Goal: Information Seeking & Learning: Learn about a topic

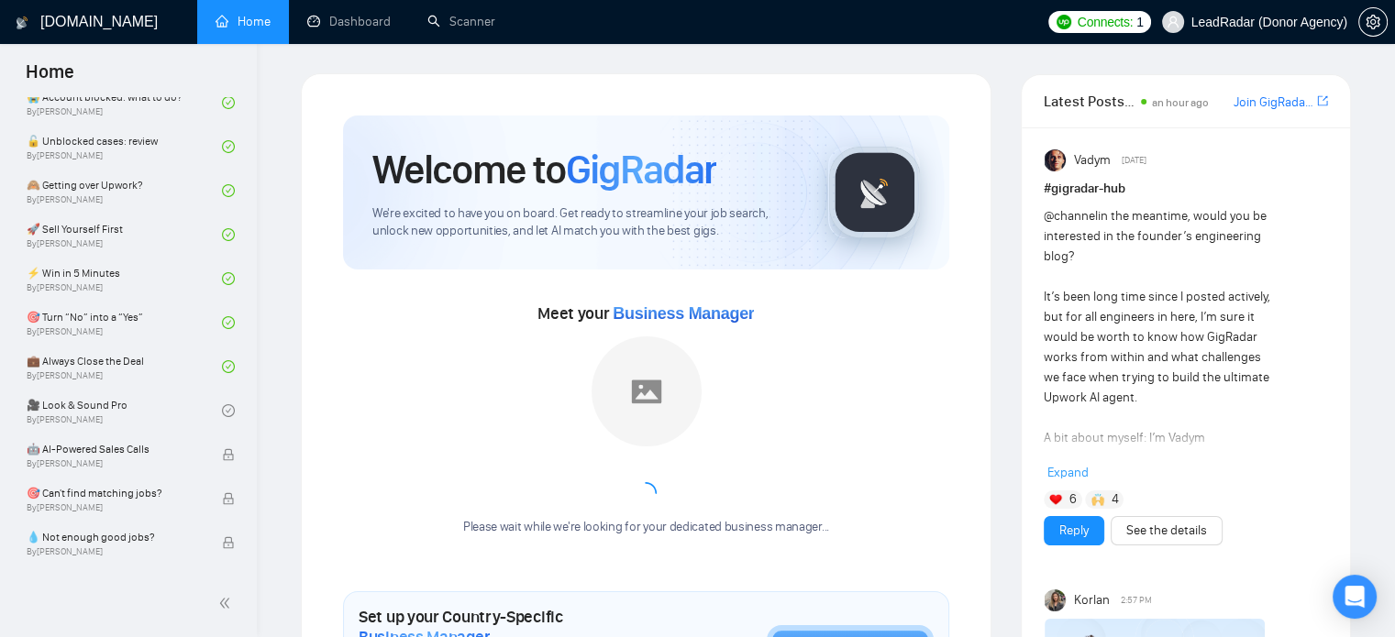
scroll to position [685, 0]
click at [116, 397] on link "🎥 Look & Sound Pro By [PERSON_NAME]" at bounding box center [124, 410] width 195 height 40
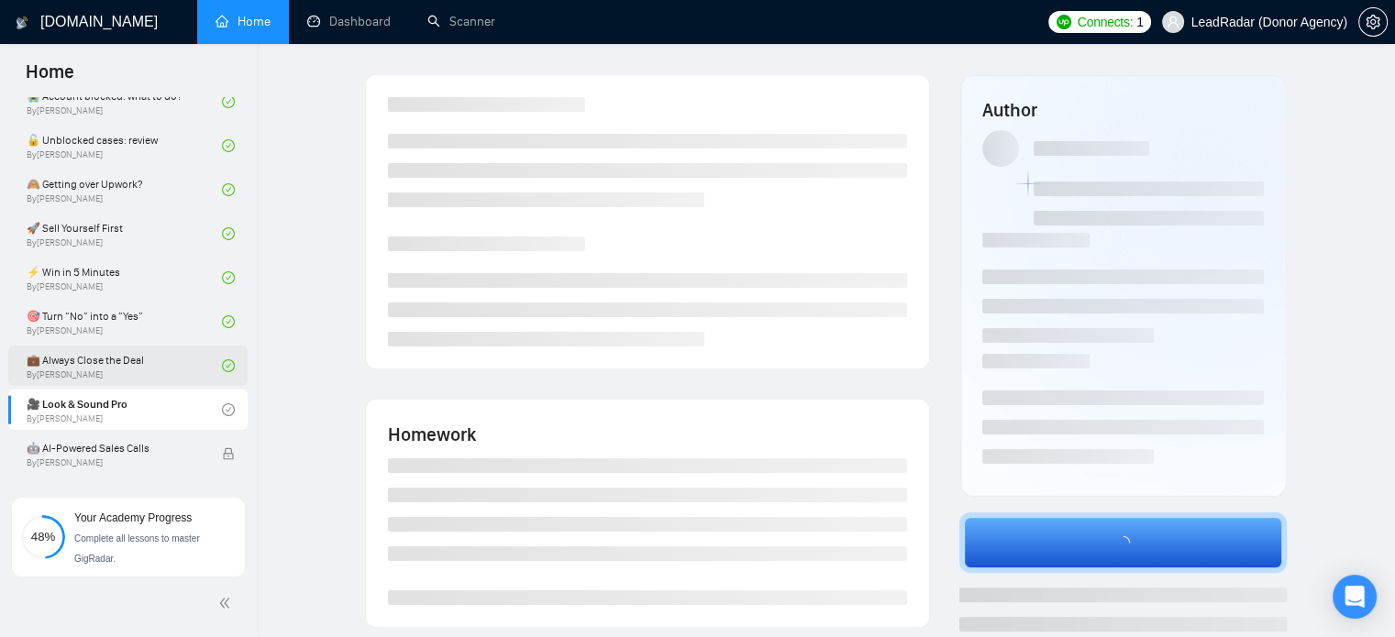
click at [113, 351] on link "💼 Always Close the Deal By [PERSON_NAME]" at bounding box center [124, 366] width 195 height 40
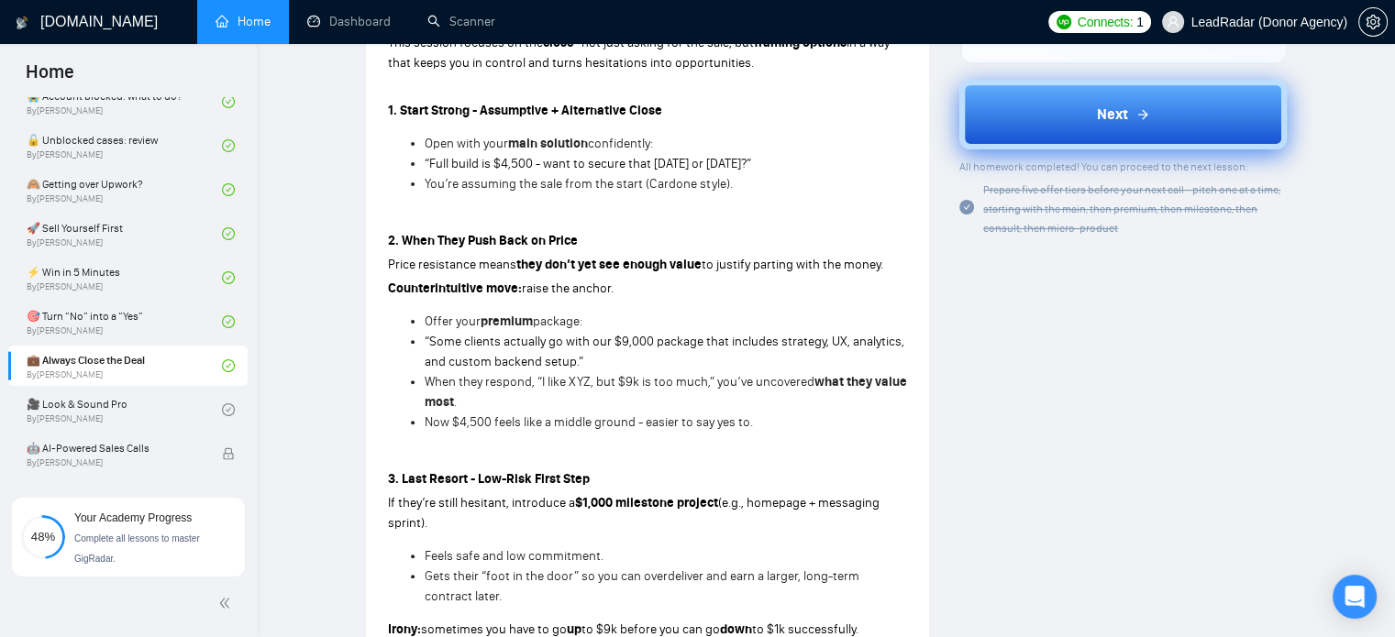
scroll to position [535, 0]
click at [1137, 110] on icon at bounding box center [1142, 115] width 15 height 15
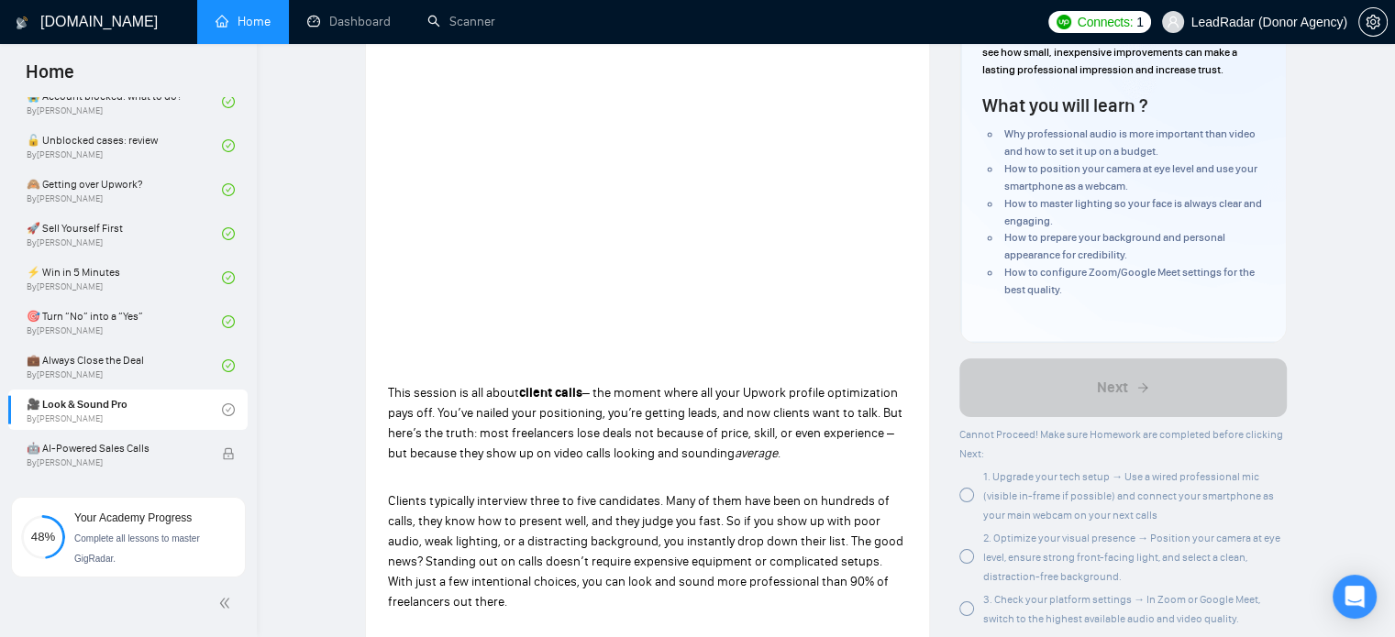
scroll to position [216, 0]
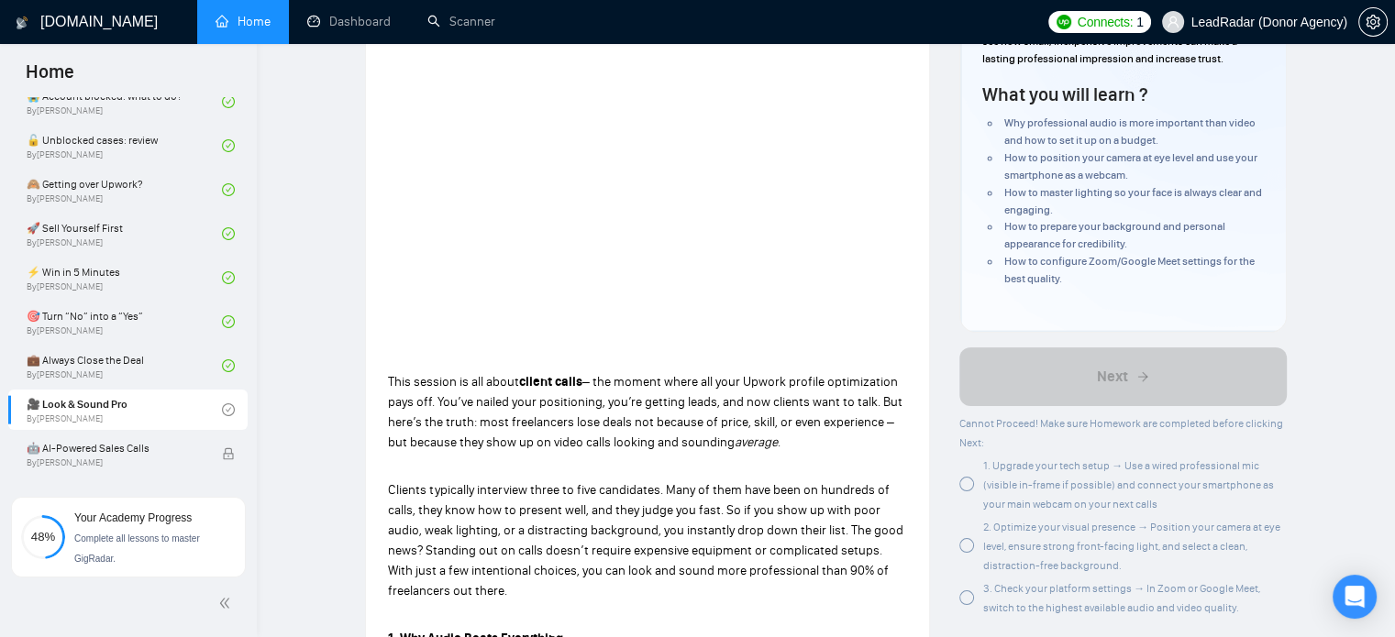
click at [980, 481] on div "1. Upgrade your tech setup → Use a wired professional mic (visible in-frame if …" at bounding box center [1122, 485] width 327 height 58
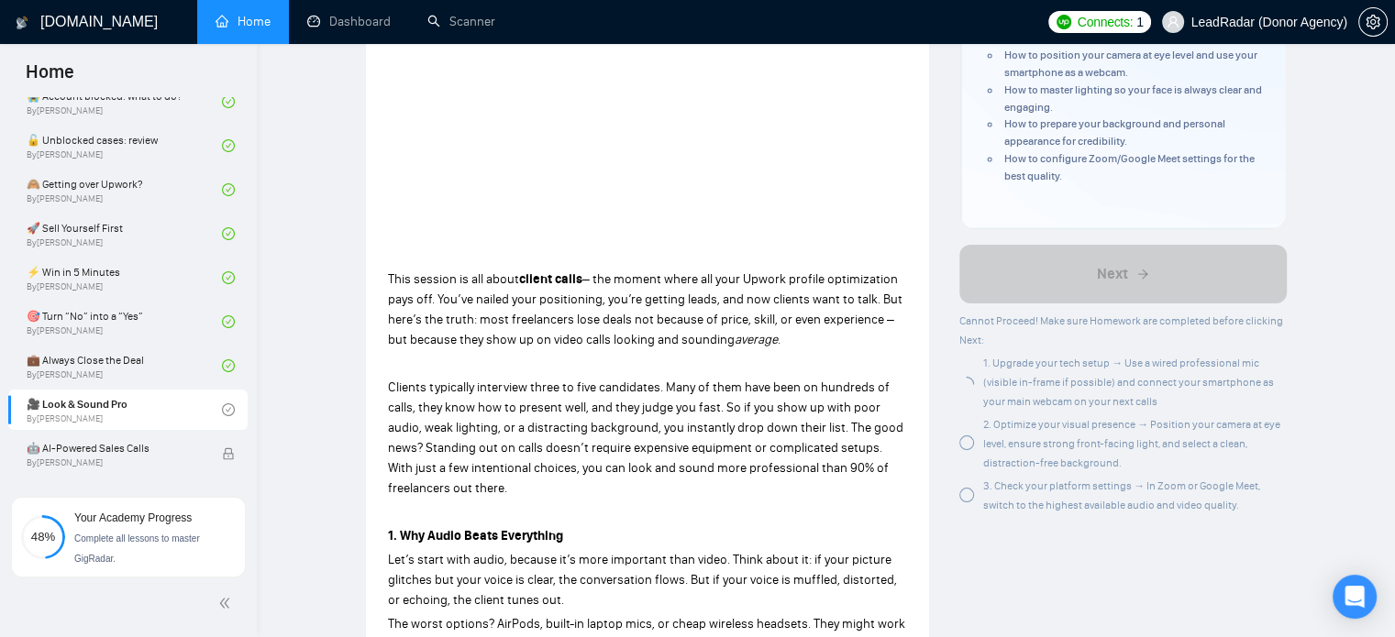
scroll to position [327, 0]
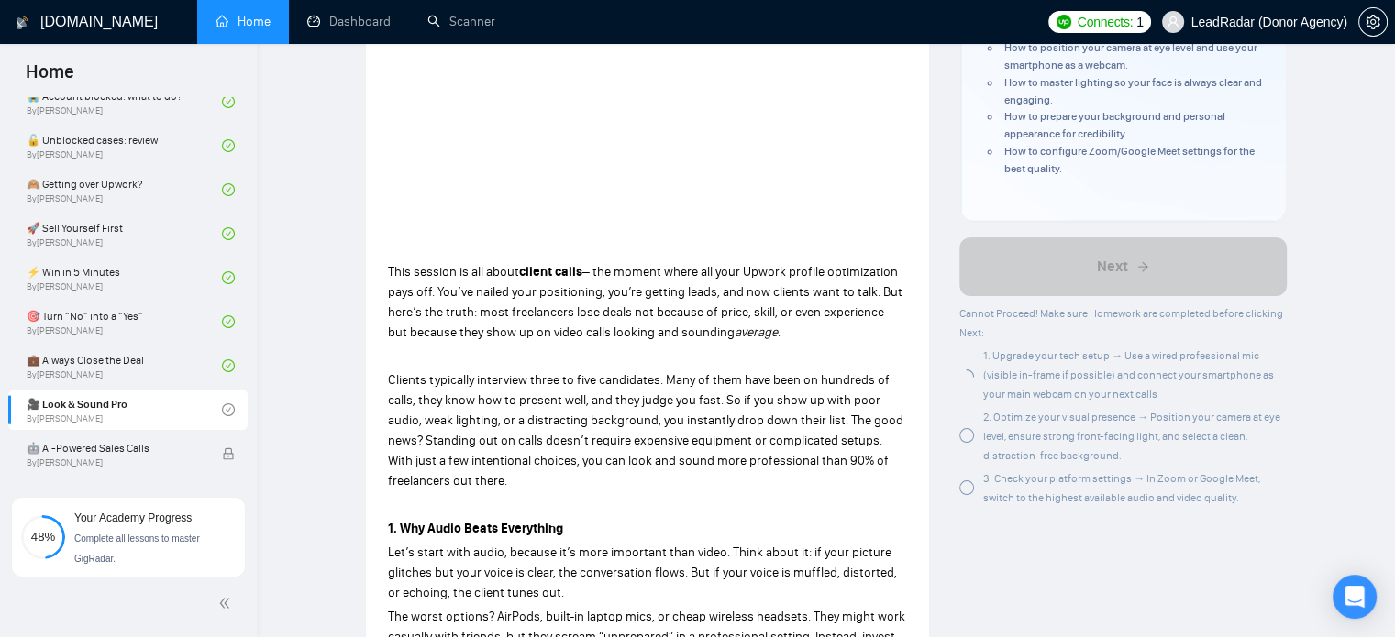
click at [960, 434] on div at bounding box center [966, 435] width 15 height 15
click at [964, 486] on div at bounding box center [966, 488] width 15 height 15
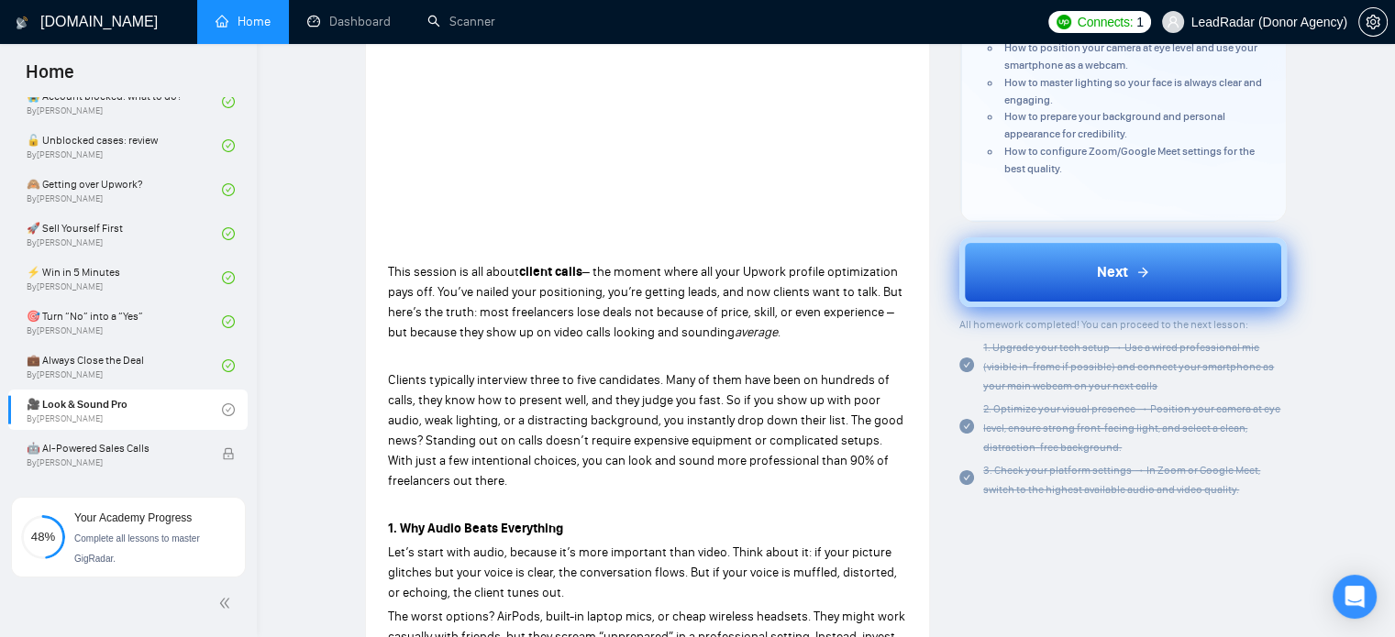
click at [1113, 280] on span "Next" at bounding box center [1112, 272] width 31 height 22
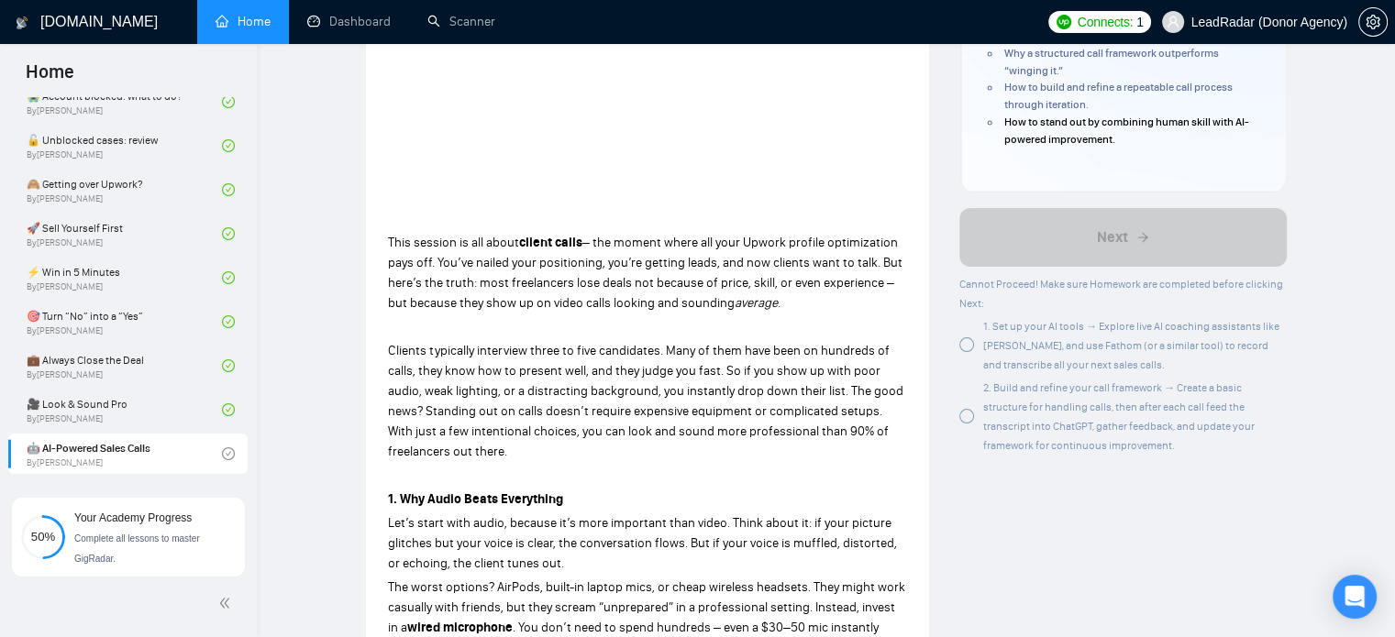
scroll to position [367, 0]
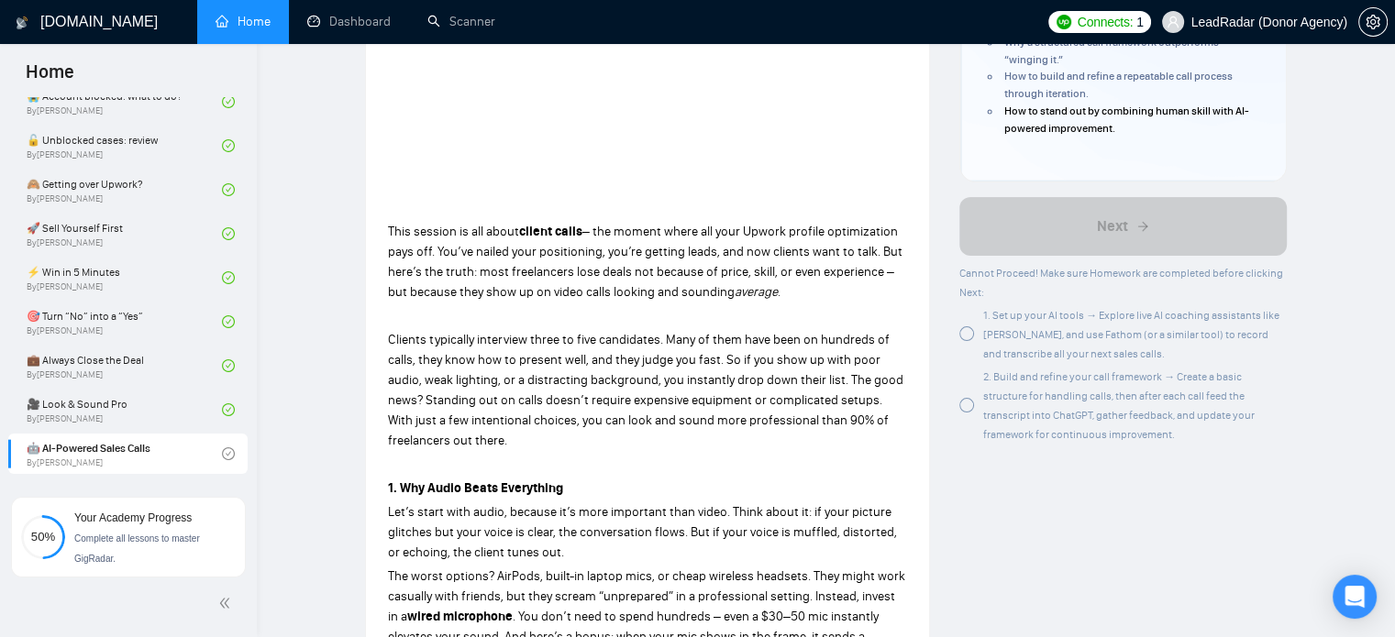
click at [966, 333] on div at bounding box center [966, 334] width 15 height 15
click at [965, 404] on div at bounding box center [966, 405] width 15 height 15
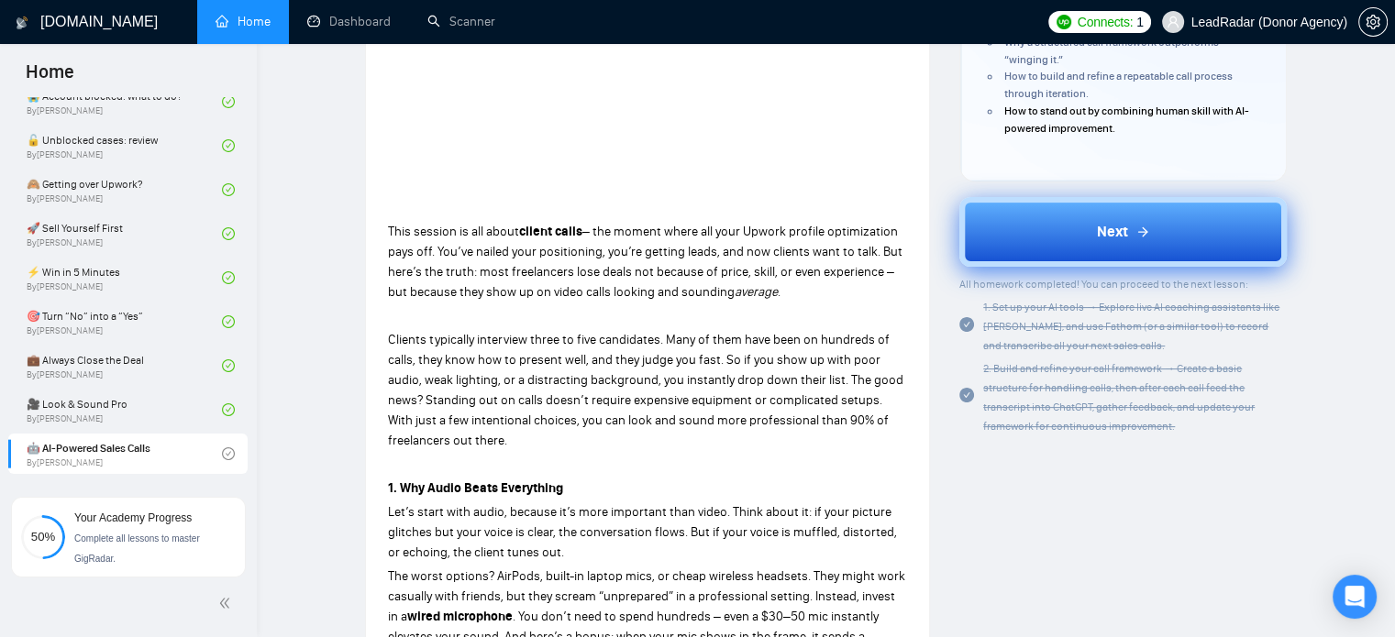
click at [1071, 241] on button "Next" at bounding box center [1122, 232] width 327 height 70
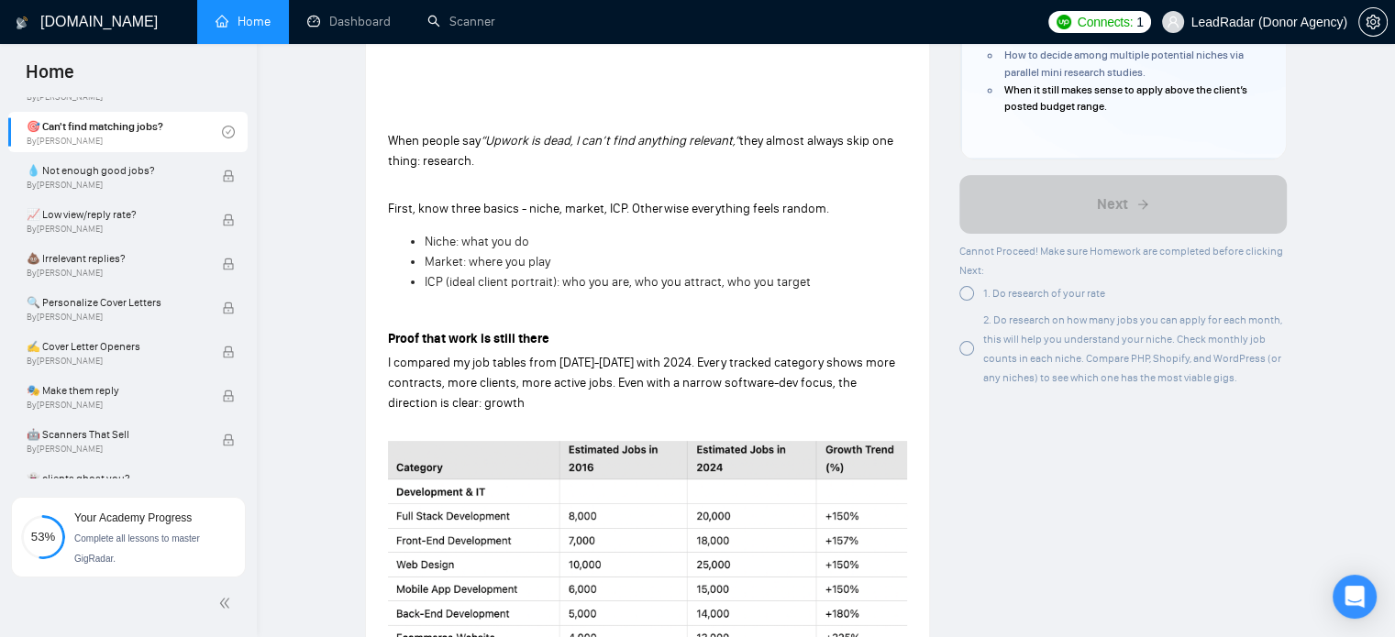
scroll to position [455, 0]
click at [977, 296] on div "1. Do research of your rate" at bounding box center [1032, 295] width 146 height 19
click at [969, 346] on div at bounding box center [966, 347] width 15 height 15
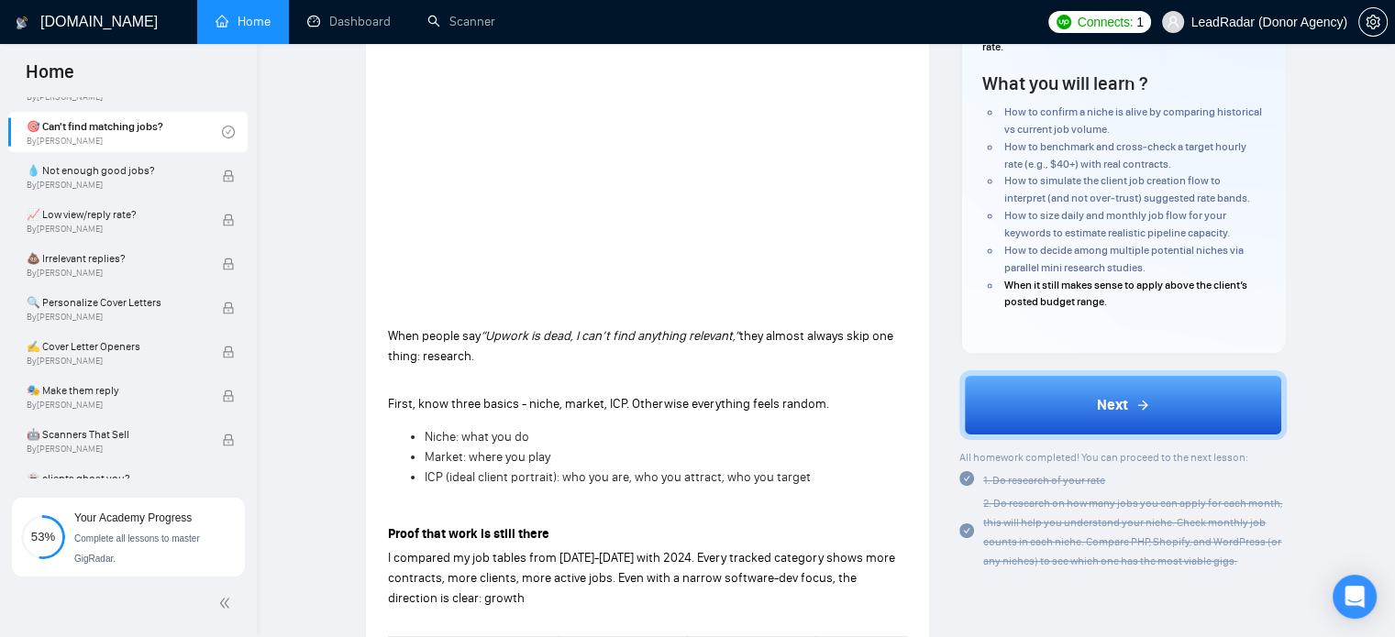
scroll to position [260, 0]
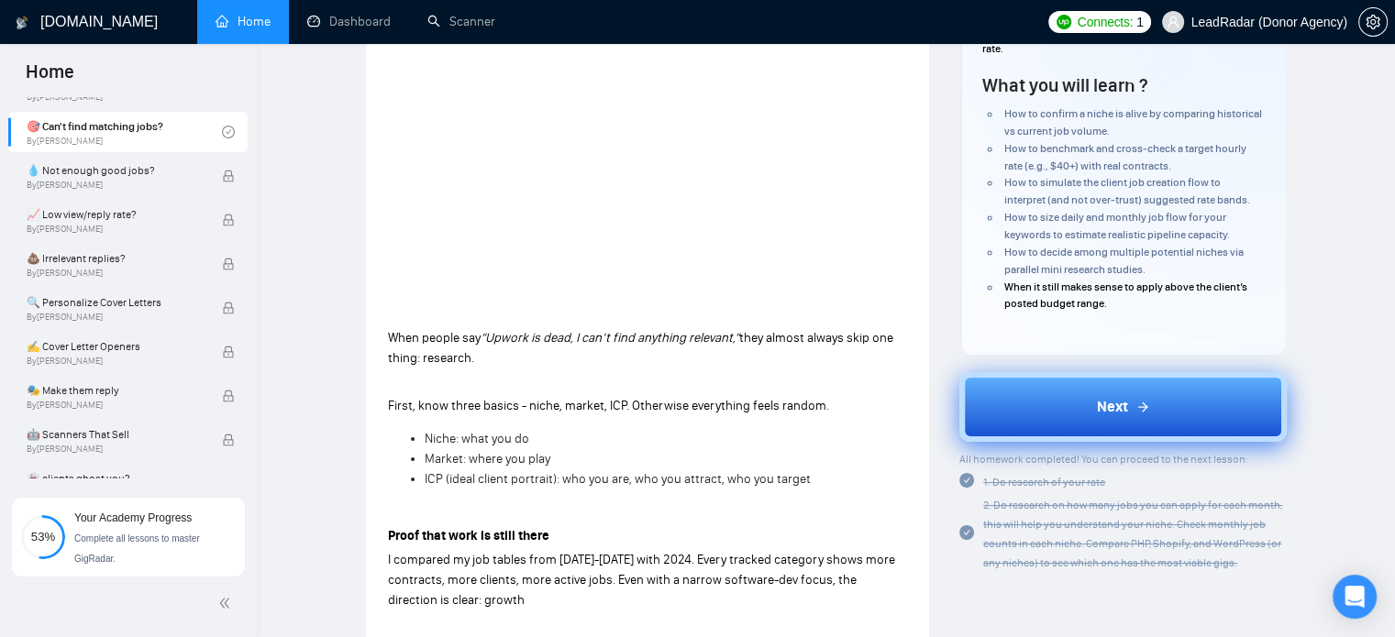
click at [1107, 387] on button "Next" at bounding box center [1122, 407] width 327 height 70
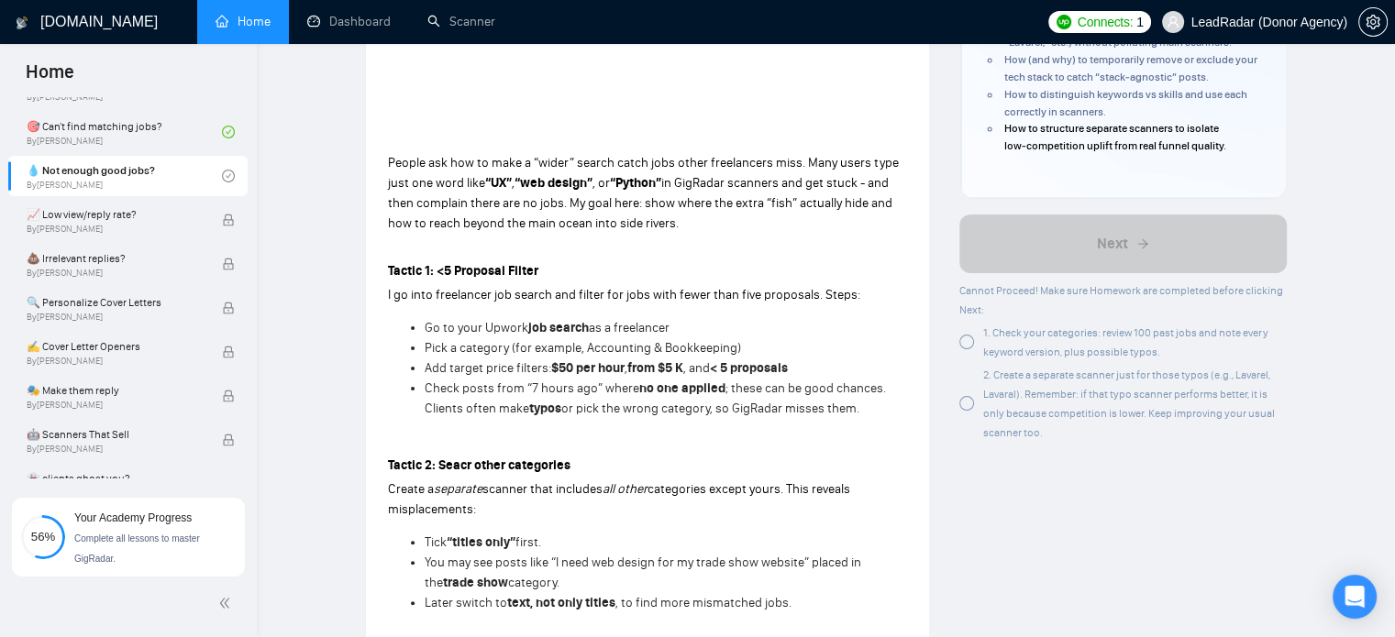
scroll to position [440, 0]
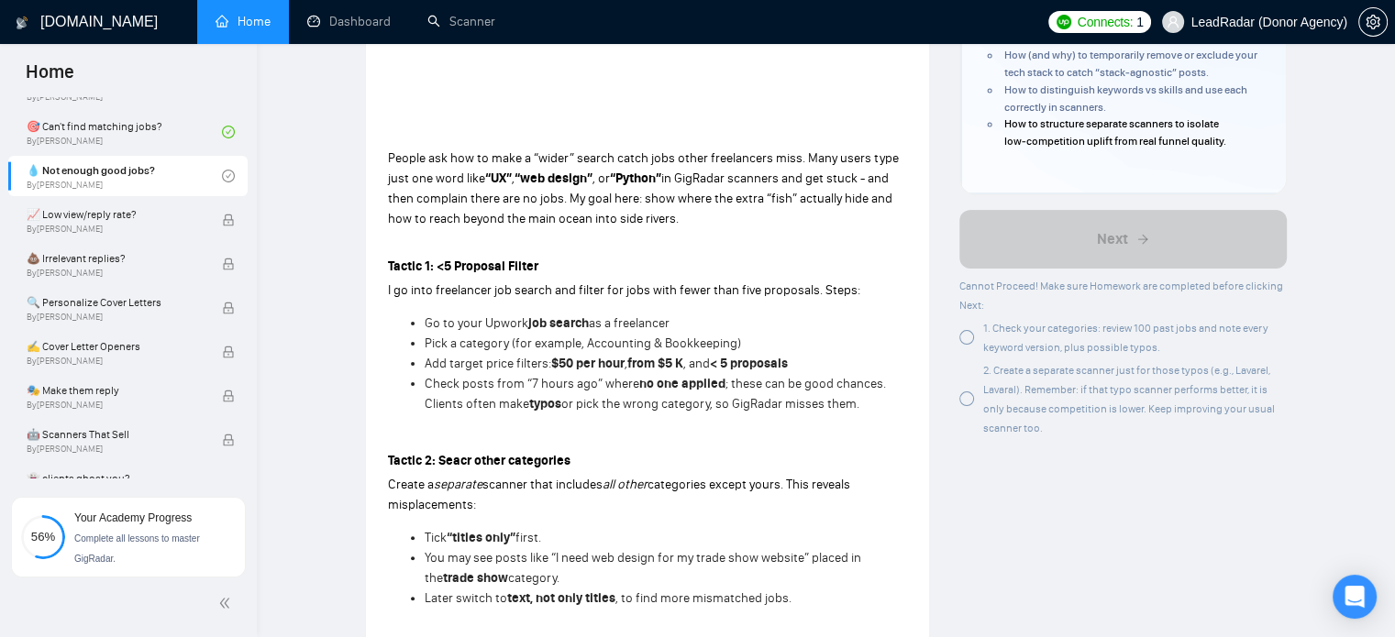
click at [968, 340] on div at bounding box center [966, 337] width 15 height 15
click at [965, 403] on div at bounding box center [966, 399] width 15 height 15
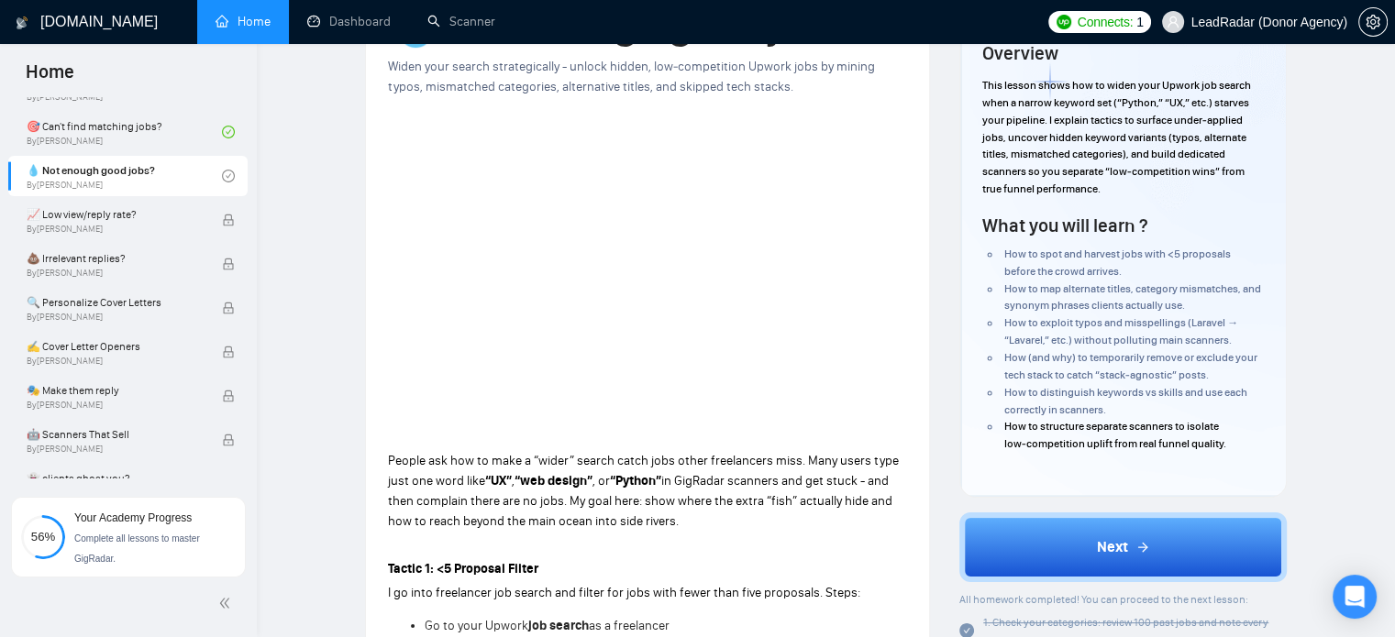
scroll to position [132, 0]
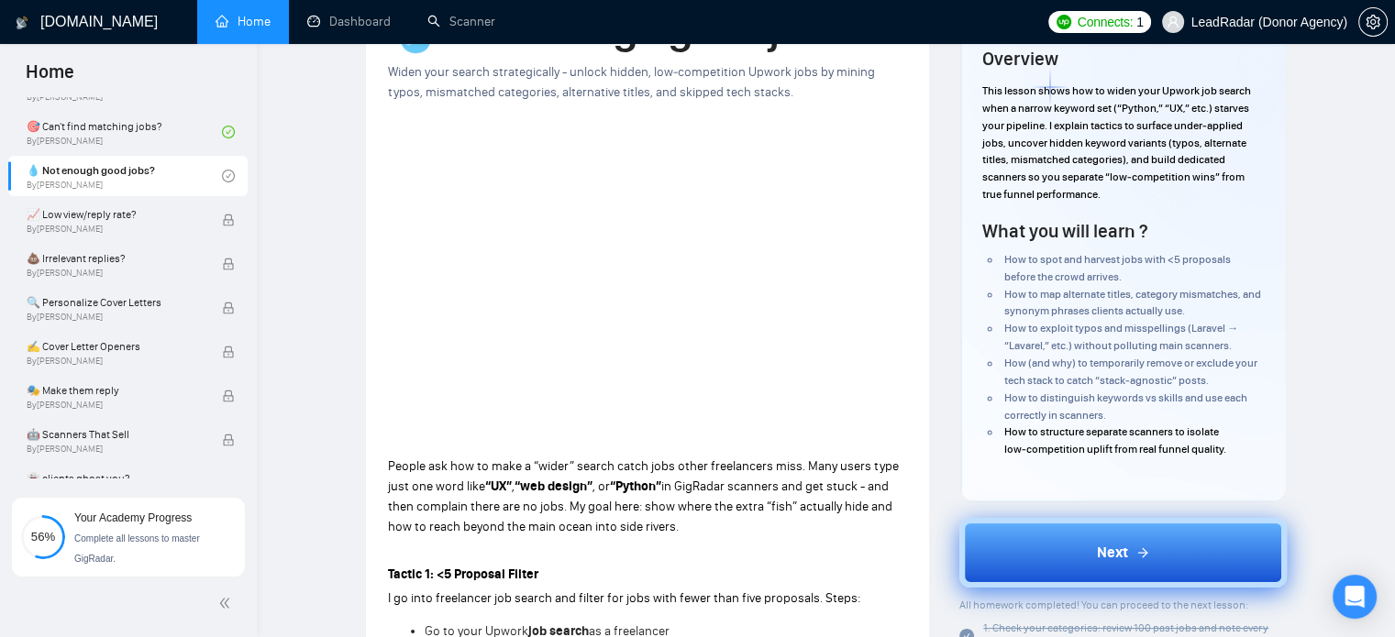
click at [1087, 540] on button "Next" at bounding box center [1122, 553] width 327 height 70
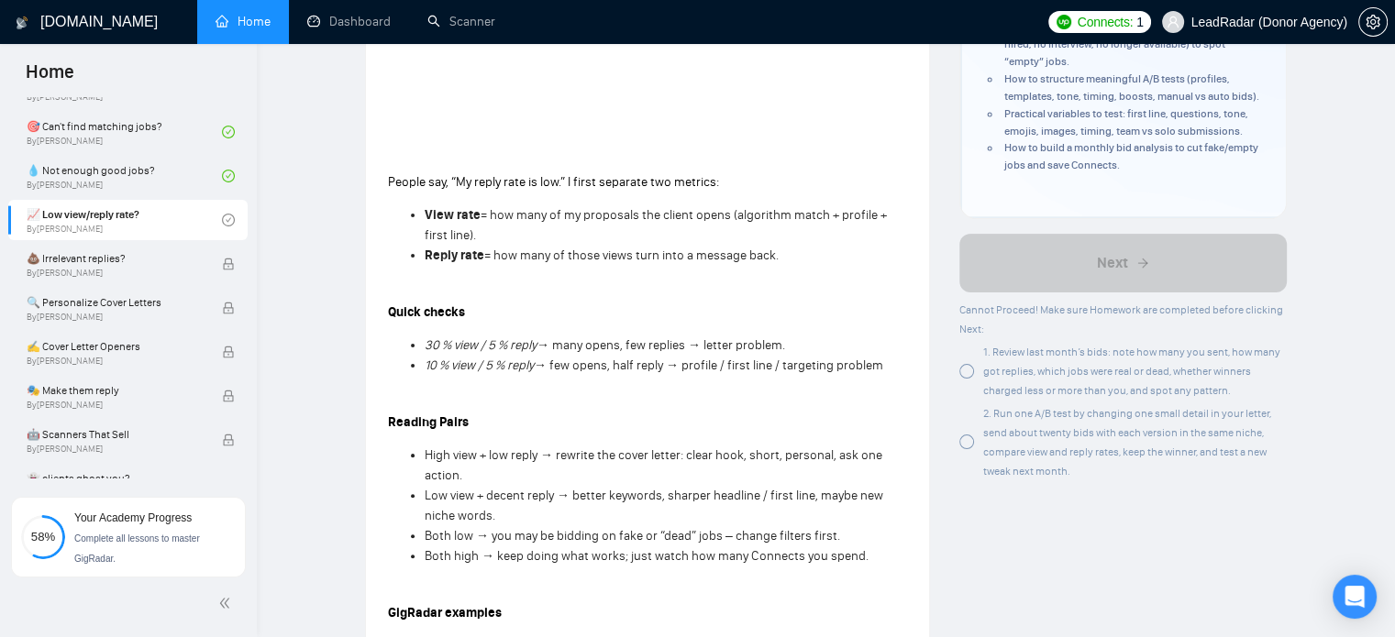
scroll to position [426, 0]
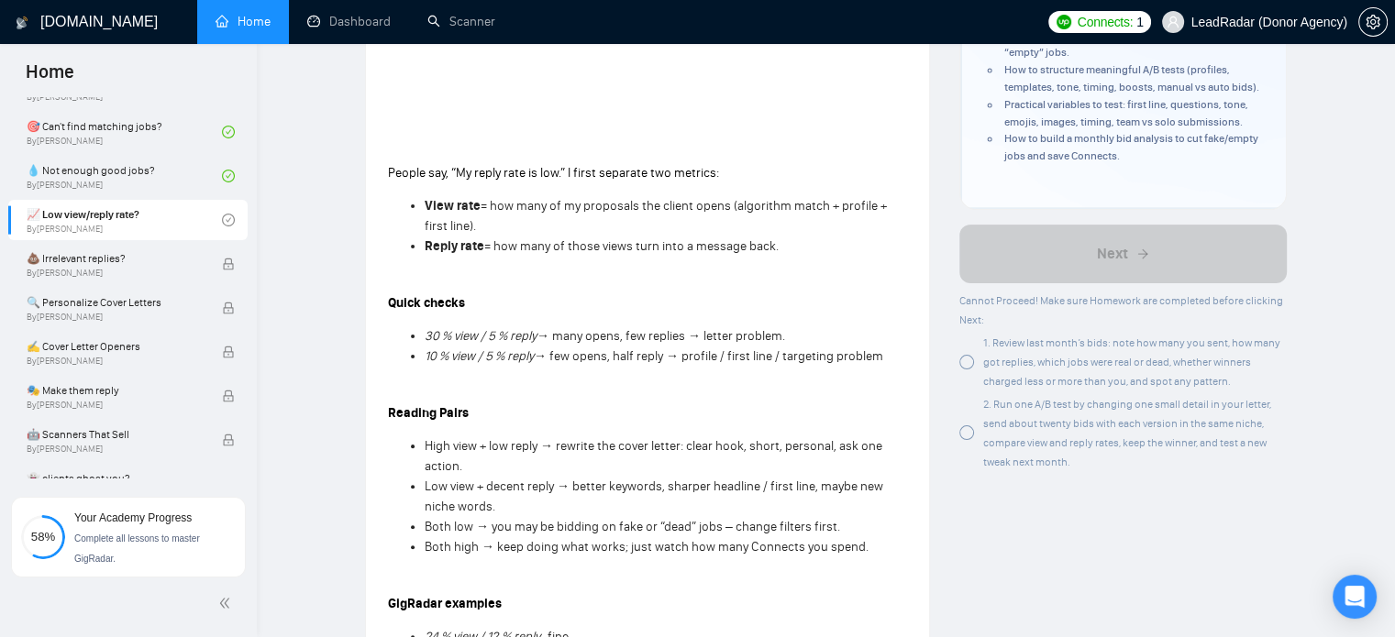
click at [999, 343] on span "1. Review last month’s bids: note how many you sent, how many got replies, whic…" at bounding box center [1131, 362] width 297 height 51
click at [973, 445] on div "2. Run one A/B test by changing one small detail in your letter, send about twe…" at bounding box center [1122, 432] width 327 height 77
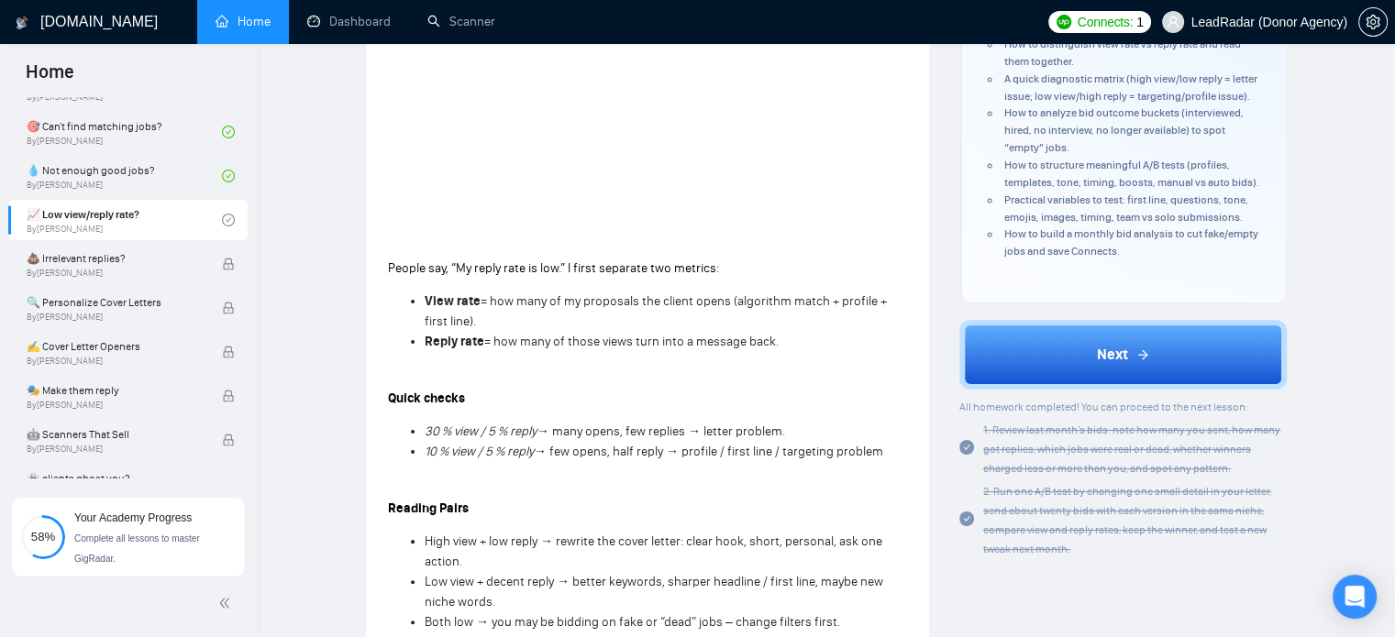
scroll to position [330, 0]
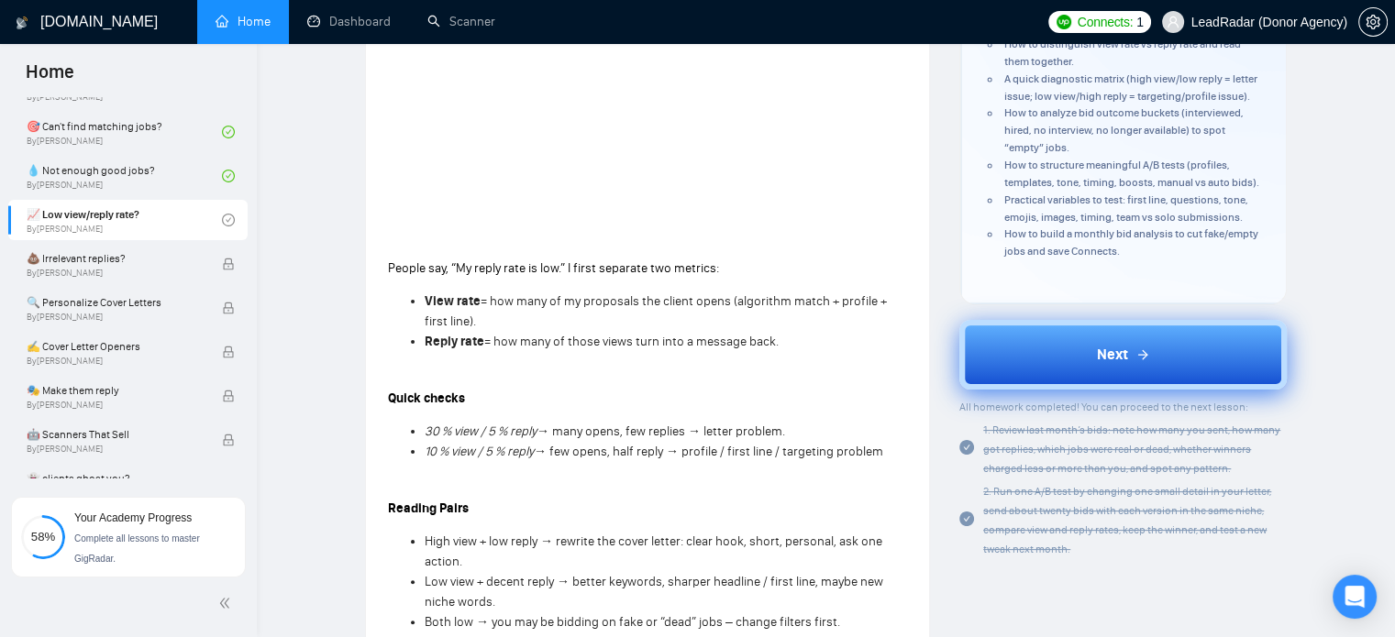
click at [1108, 344] on span "Next" at bounding box center [1112, 355] width 31 height 22
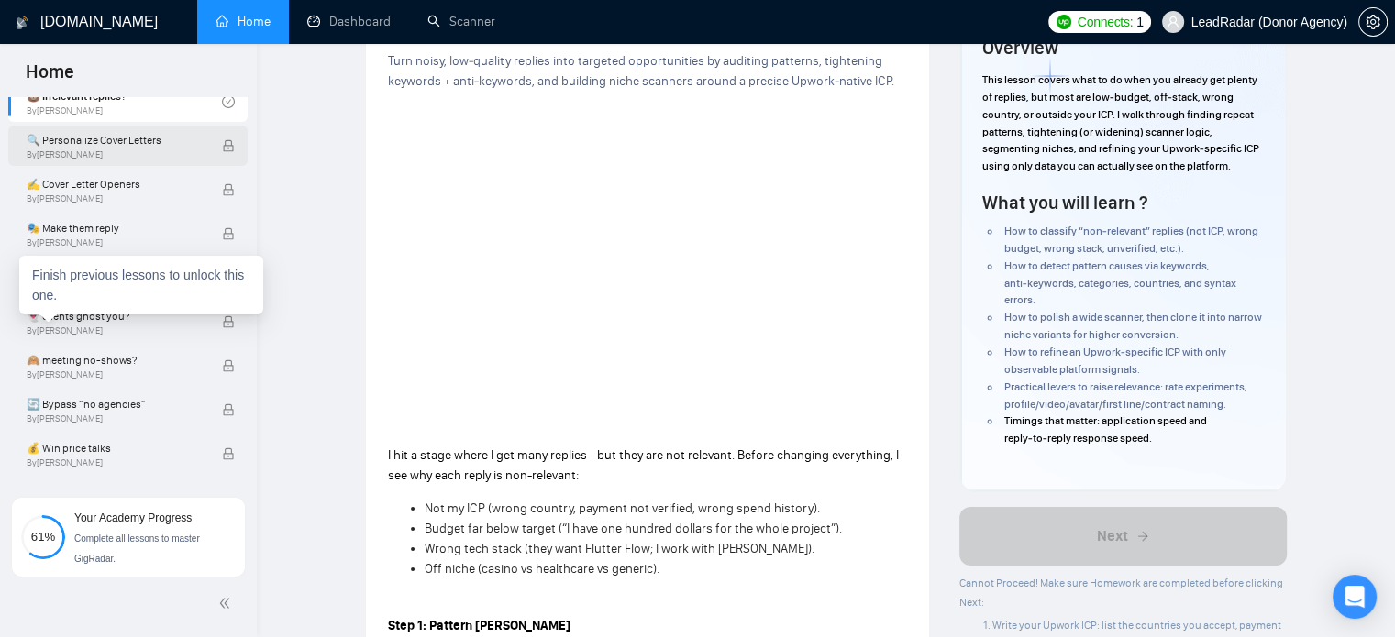
scroll to position [1164, 0]
